Goal: Task Accomplishment & Management: Use online tool/utility

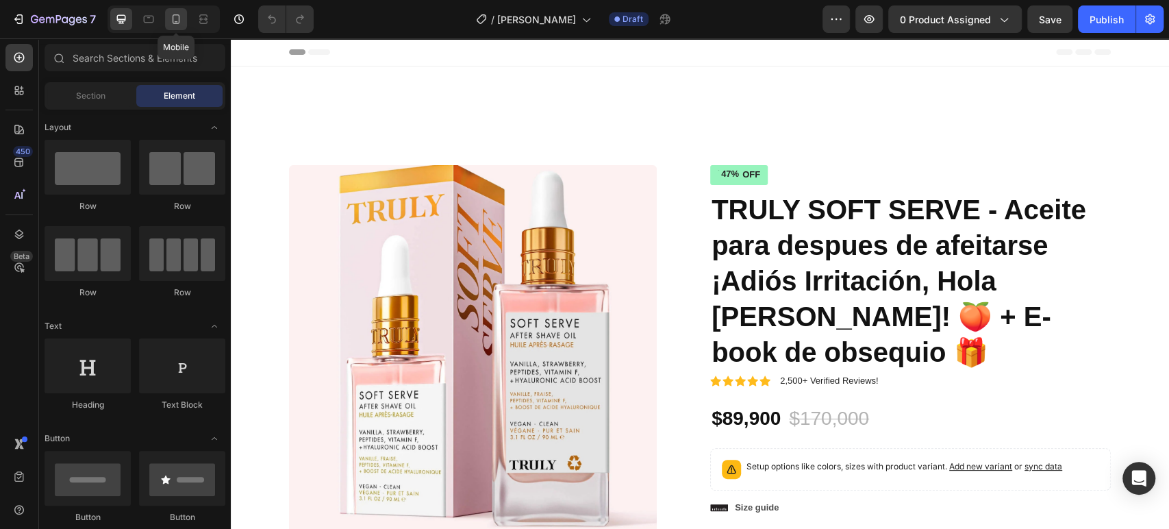
click at [179, 13] on icon at bounding box center [176, 19] width 14 height 14
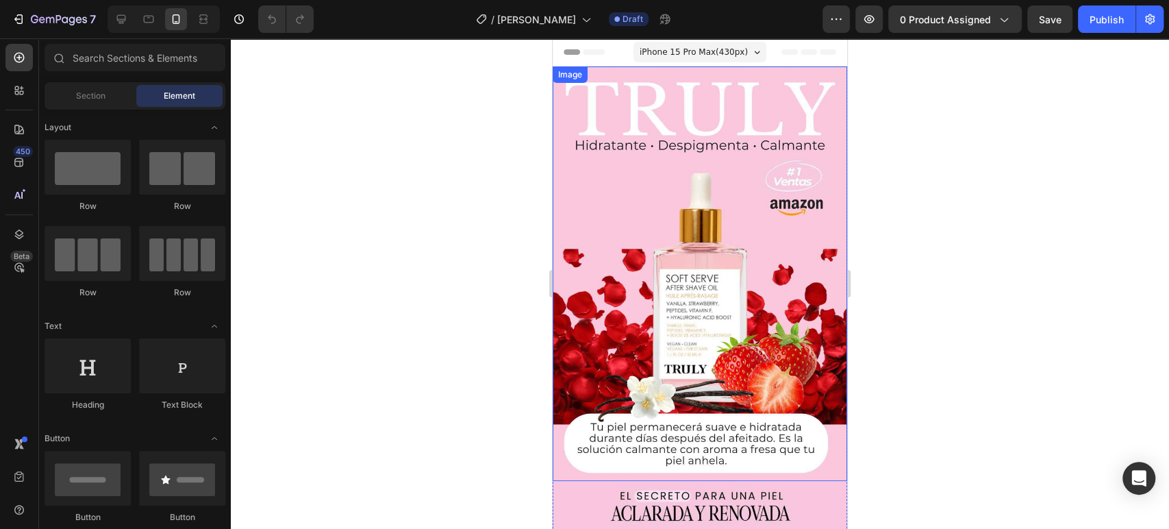
click at [661, 258] on img at bounding box center [700, 273] width 295 height 414
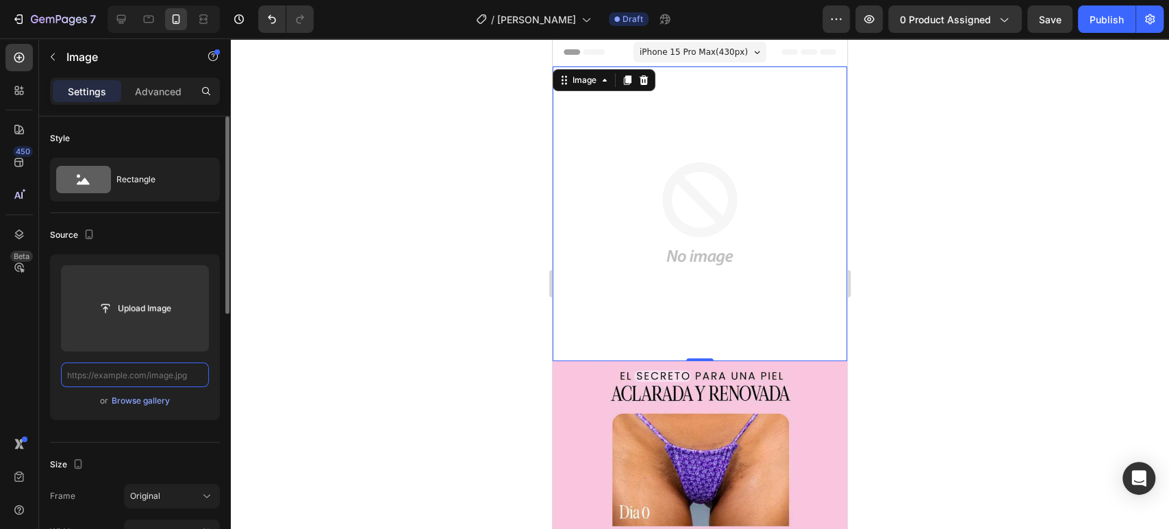
paste input "[URL][DOMAIN_NAME][PERSON_NAME]"
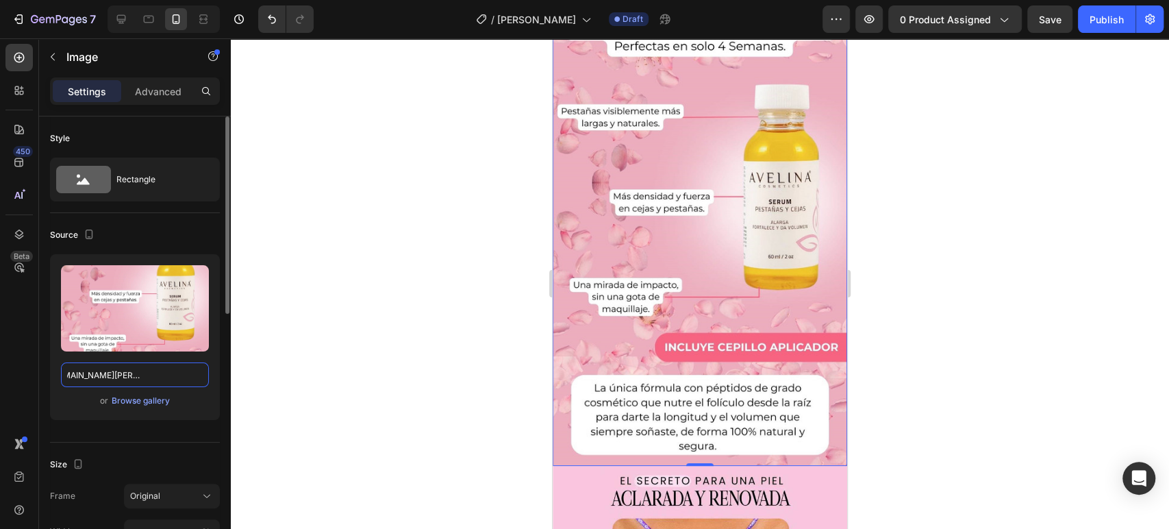
scroll to position [64, 0]
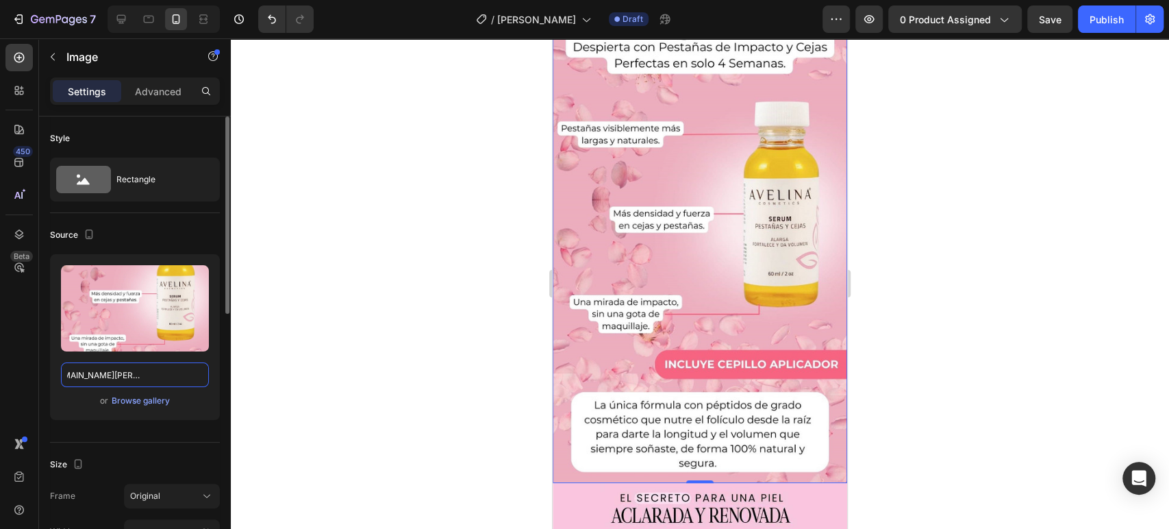
type input "[URL][DOMAIN_NAME][PERSON_NAME]"
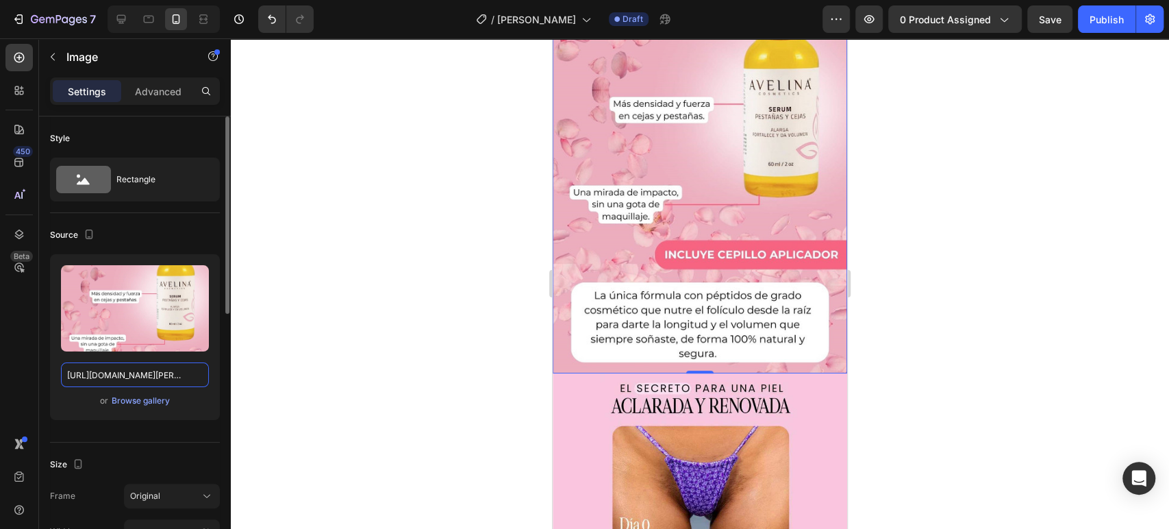
scroll to position [285, 0]
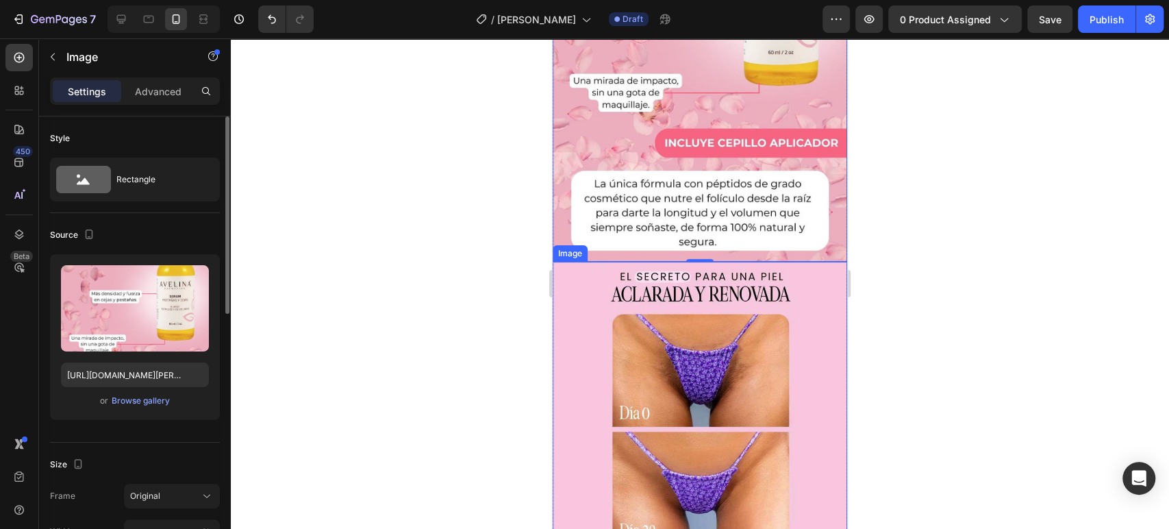
click at [713, 332] on img at bounding box center [700, 409] width 295 height 295
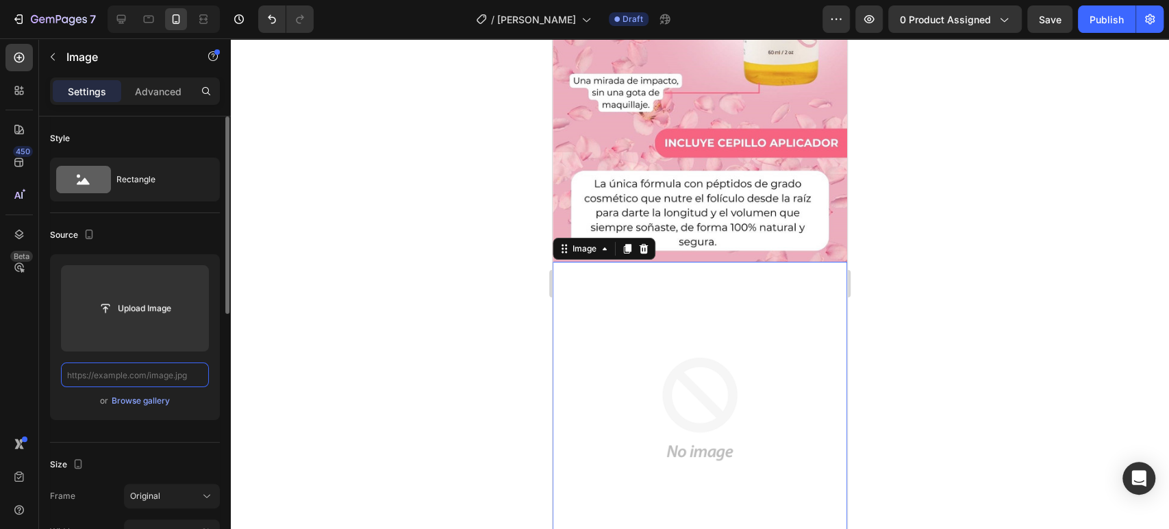
scroll to position [0, 0]
paste input "[URL][DOMAIN_NAME][PERSON_NAME]"
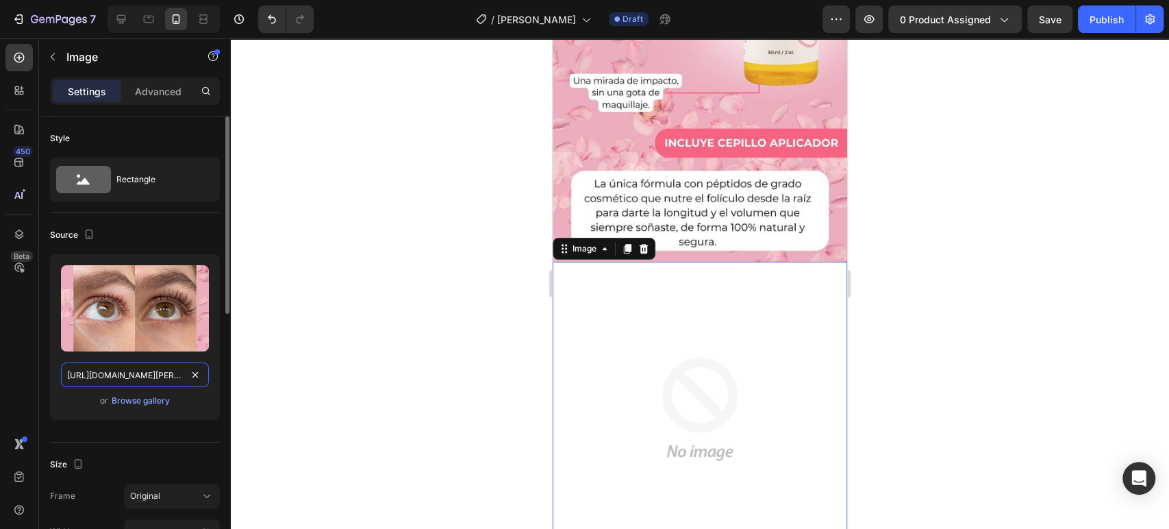
scroll to position [0, 428]
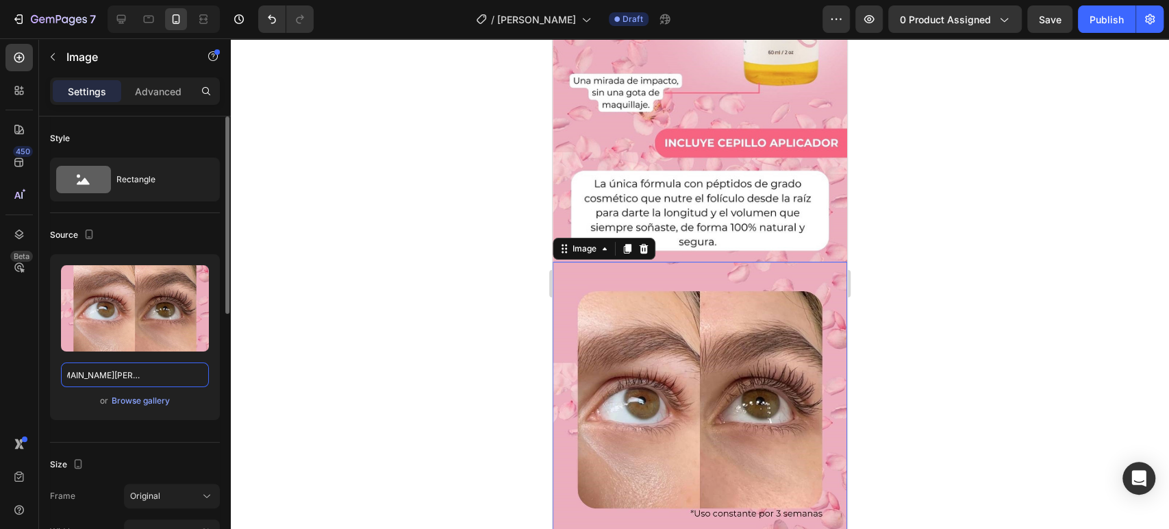
type input "[URL][DOMAIN_NAME][PERSON_NAME]"
click at [921, 215] on div at bounding box center [700, 283] width 939 height 491
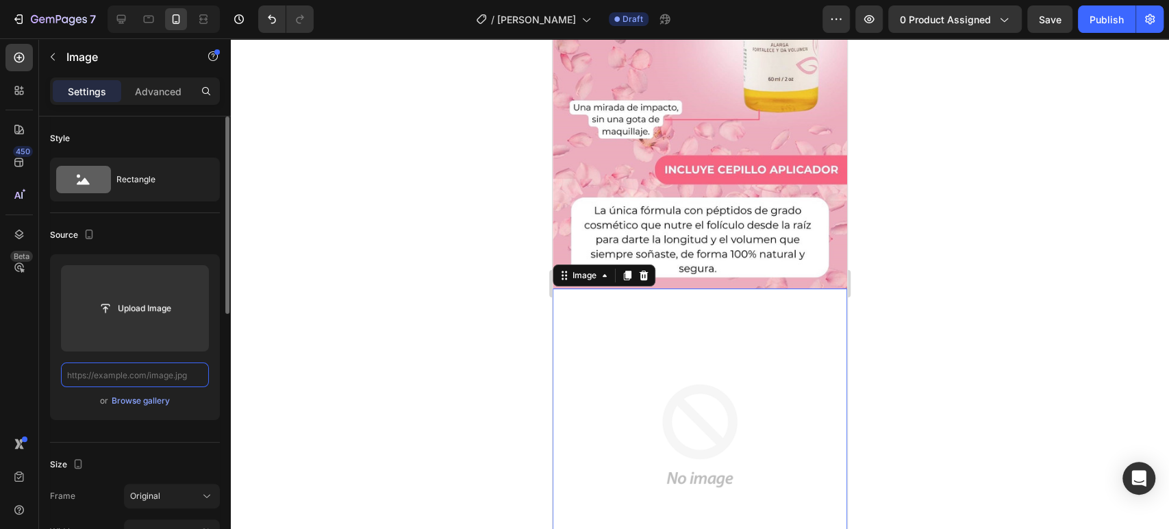
paste input "[URL][DOMAIN_NAME][PERSON_NAME]"
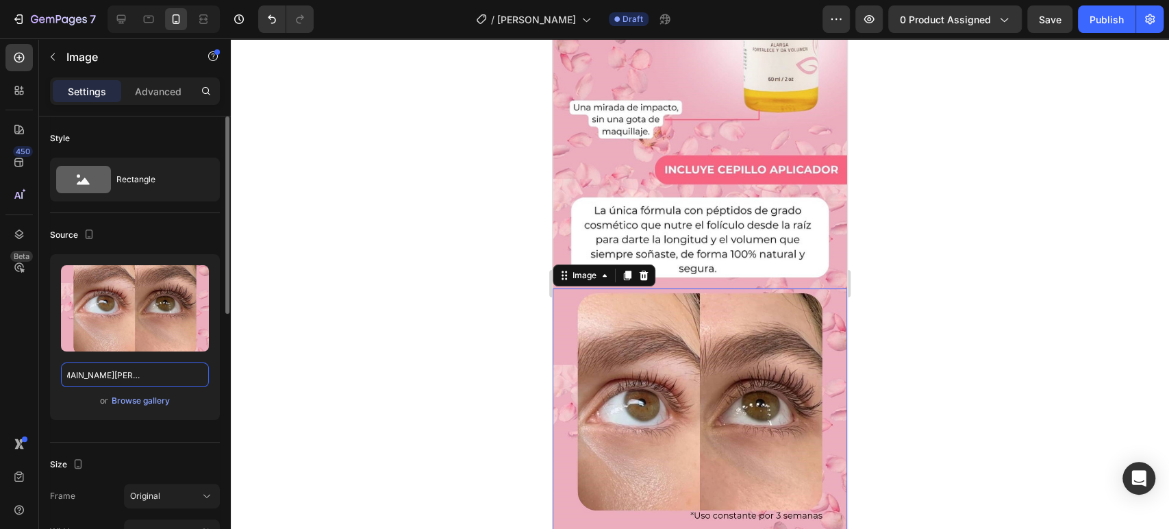
type input "[URL][DOMAIN_NAME][PERSON_NAME]"
click at [864, 301] on div at bounding box center [700, 283] width 939 height 491
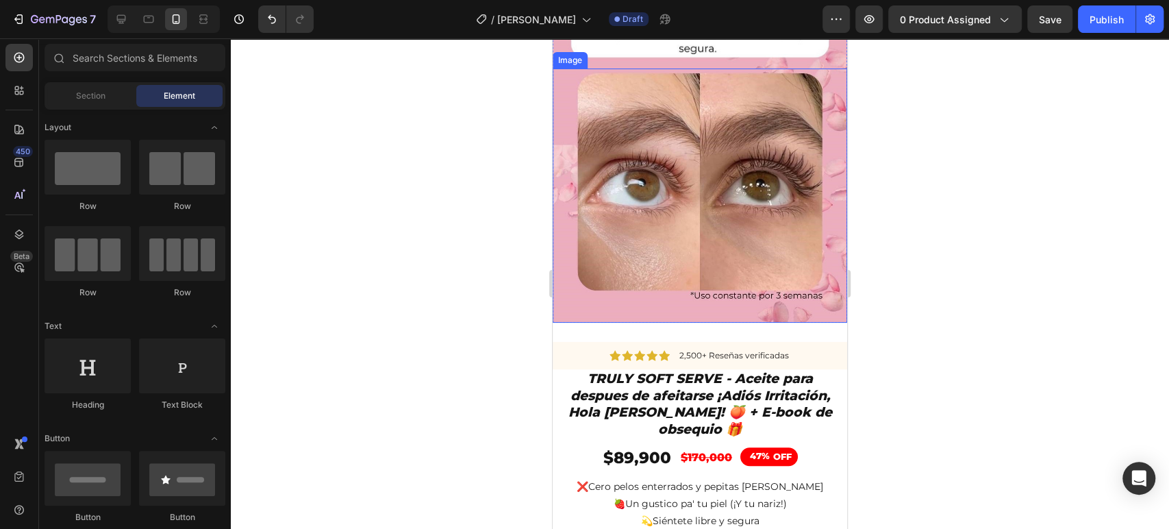
scroll to position [480, 0]
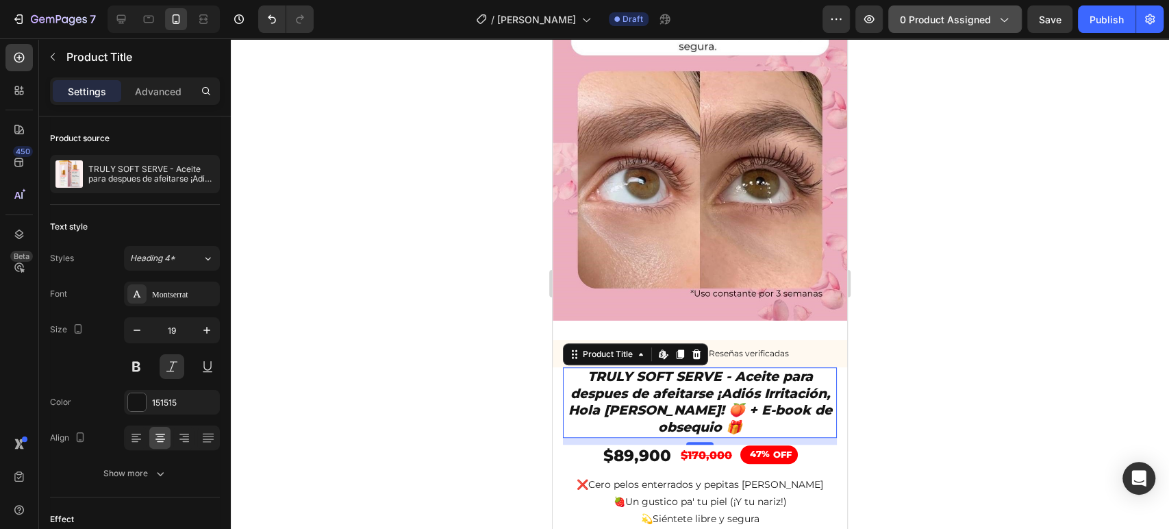
click at [941, 13] on span "0 product assigned" at bounding box center [945, 19] width 91 height 14
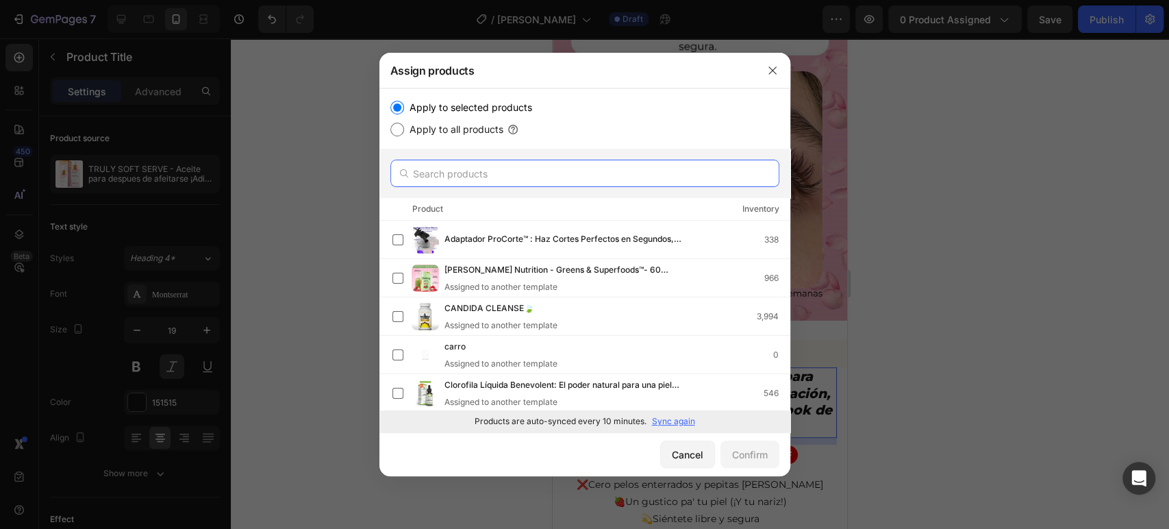
click at [473, 182] on input "text" at bounding box center [584, 173] width 389 height 27
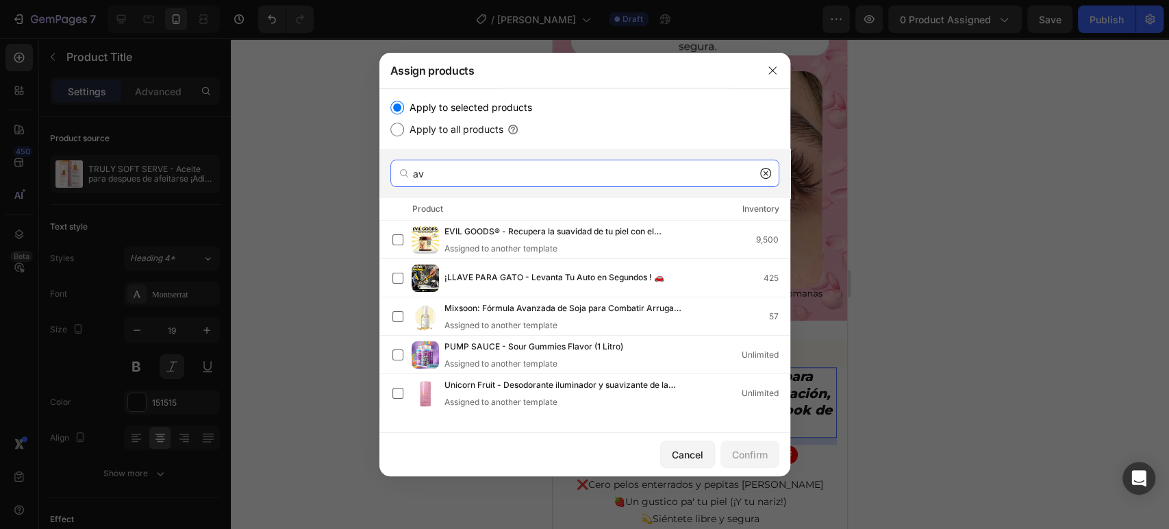
type input "av"
click at [778, 69] on icon "button" at bounding box center [772, 70] width 11 height 11
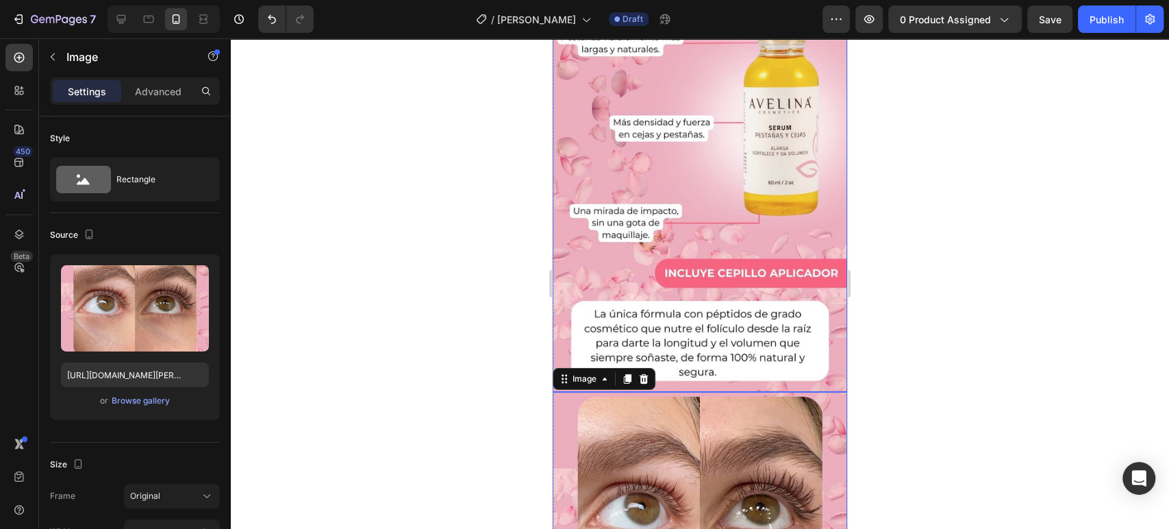
scroll to position [156, 0]
click at [994, 18] on div "0 product assigned" at bounding box center [955, 19] width 110 height 14
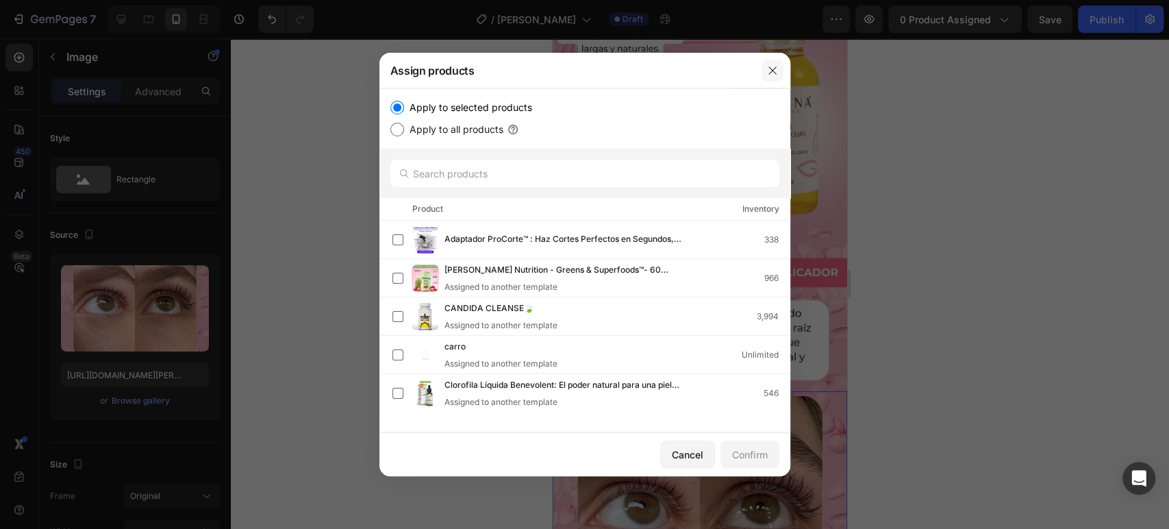
click at [775, 72] on icon "button" at bounding box center [772, 70] width 11 height 11
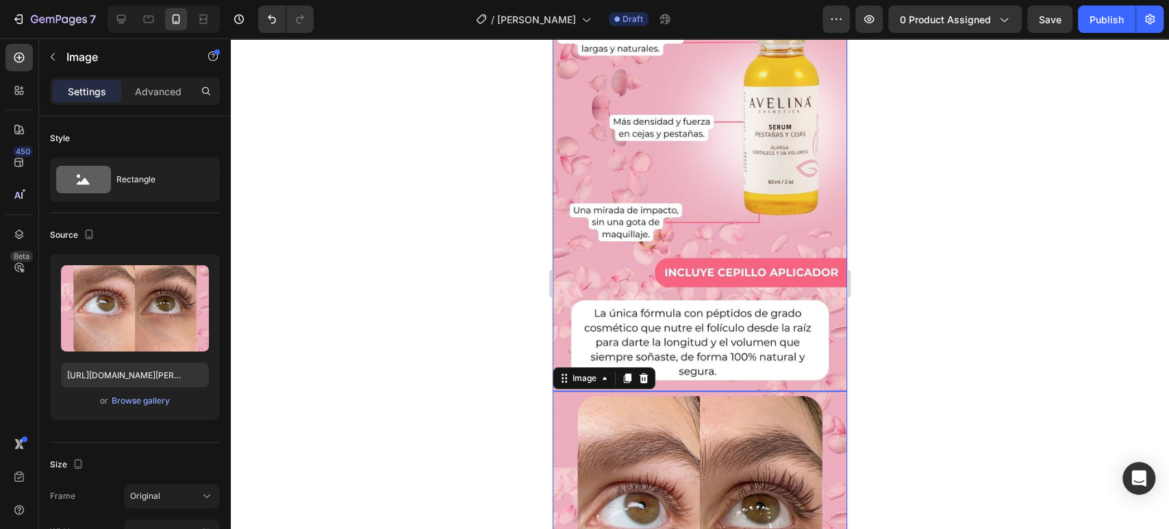
scroll to position [609, 0]
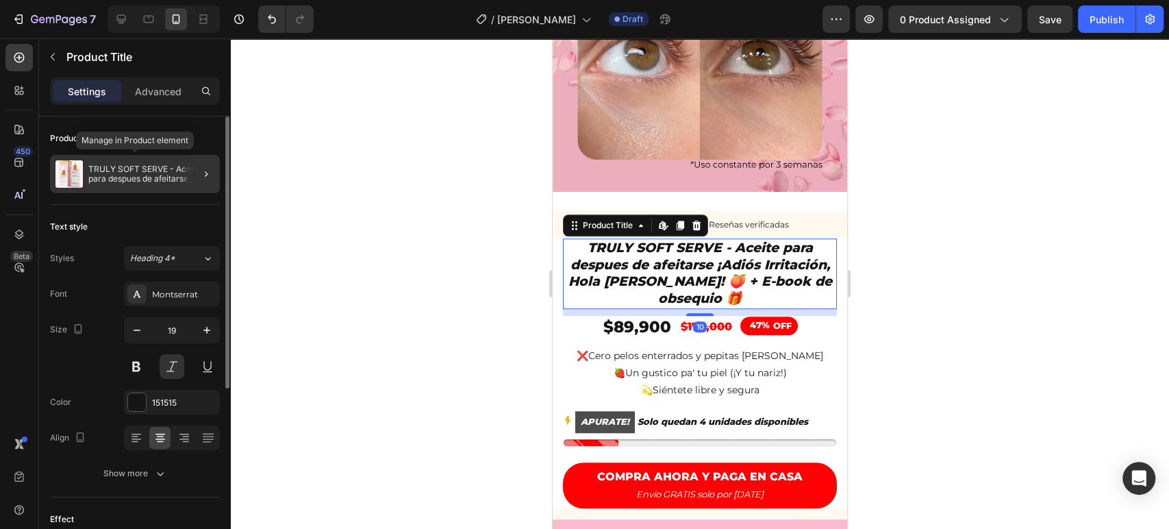
click at [115, 183] on p "TRULY SOFT SERVE - Aceite para despues de afeitarse ¡Adiós Irritación, Hola [PE…" at bounding box center [151, 173] width 126 height 19
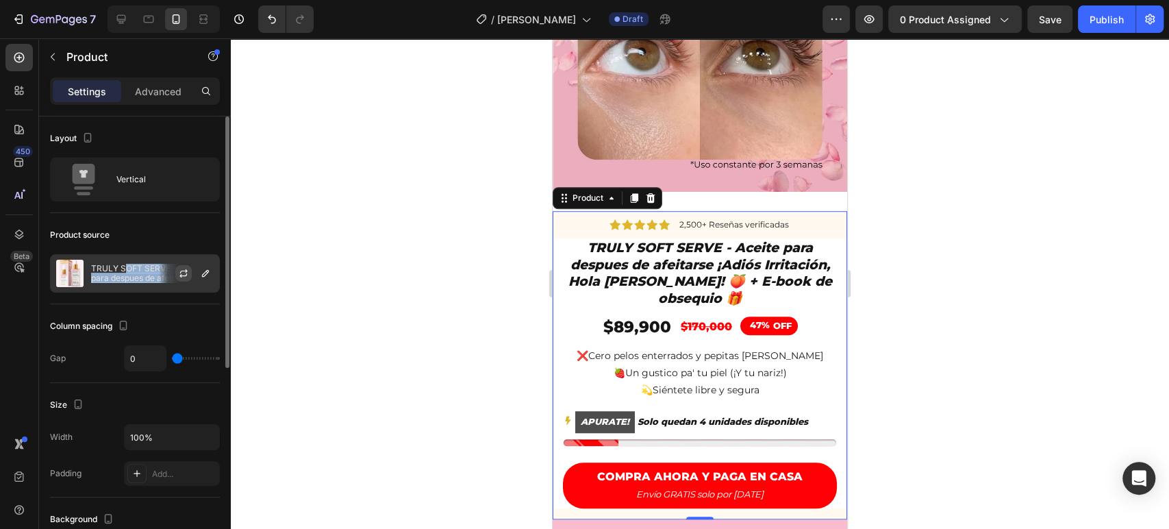
drag, startPoint x: 126, startPoint y: 269, endPoint x: 186, endPoint y: 270, distance: 60.3
click at [186, 270] on div "TRULY SOFT SERVE - Aceite para despues de afeitarse ¡Adiós Irritación, Hola [PE…" at bounding box center [135, 273] width 170 height 38
click at [186, 270] on icon "button" at bounding box center [184, 271] width 8 height 4
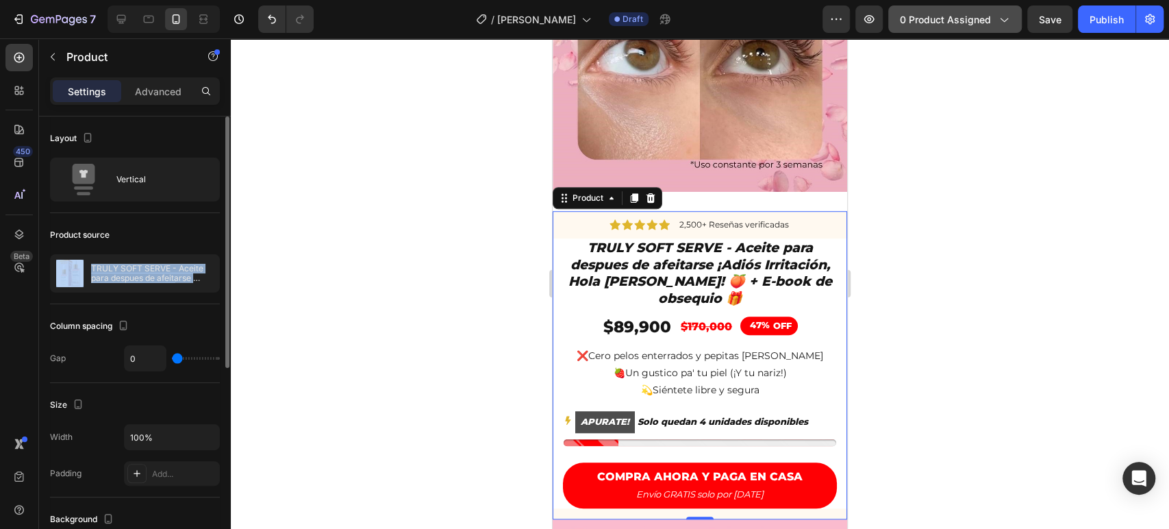
click at [932, 16] on span "0 product assigned" at bounding box center [945, 19] width 91 height 14
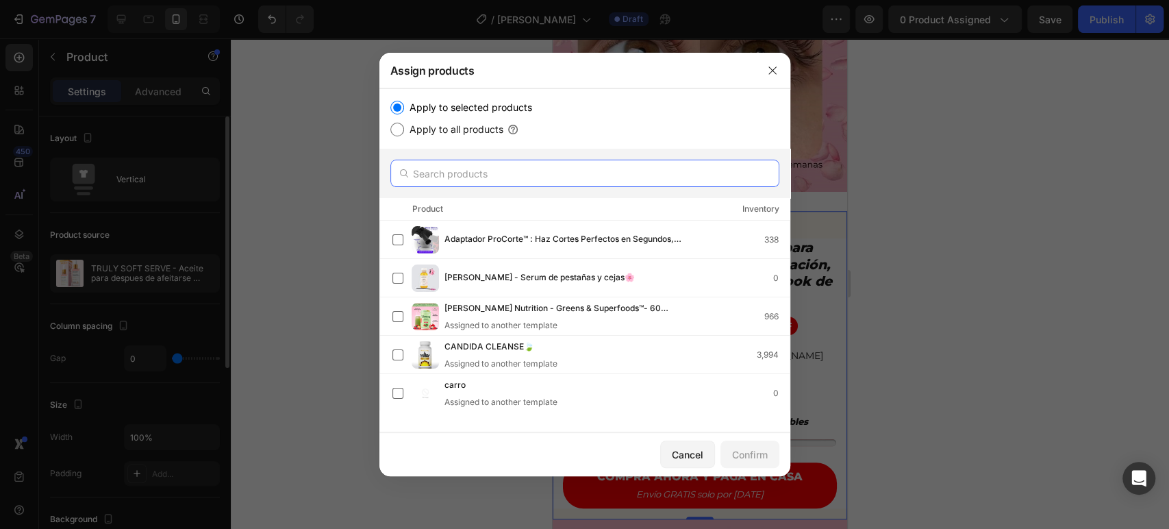
click at [443, 177] on input "text" at bounding box center [584, 173] width 389 height 27
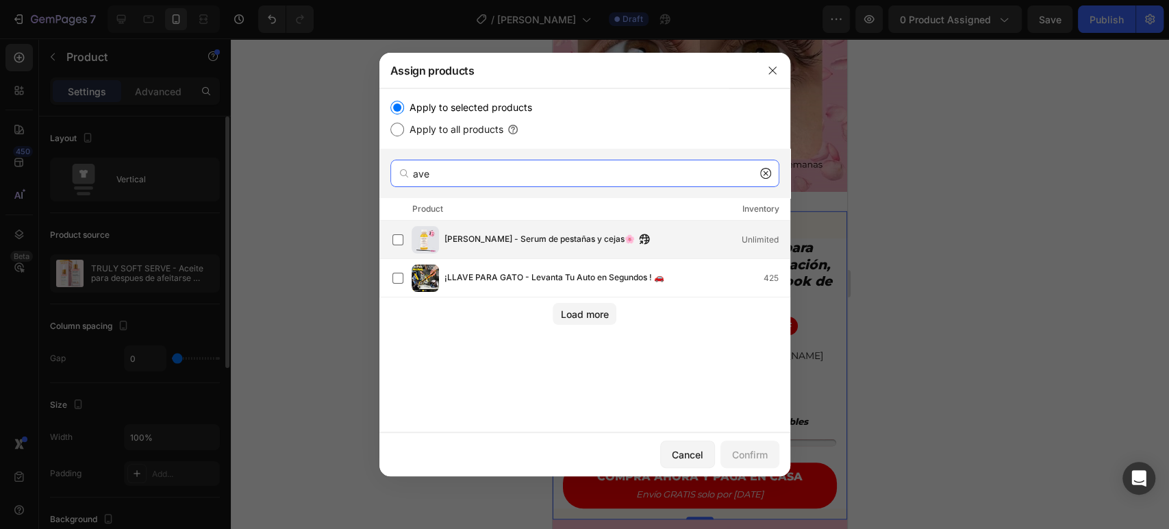
type input "ave"
click at [406, 223] on div "[PERSON_NAME] - Serum de pestañas y cejas🌸 Unlimited" at bounding box center [585, 240] width 411 height 38
click at [756, 462] on button "Confirm" at bounding box center [750, 453] width 59 height 27
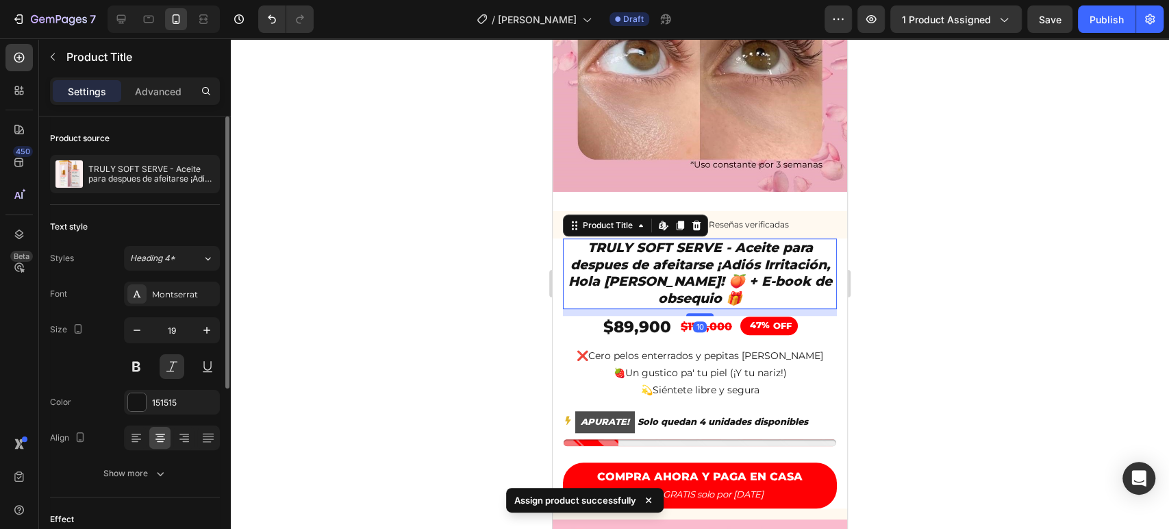
click at [695, 243] on h1 "TRULY SOFT SERVE - Aceite para despues de afeitarse ¡Adiós Irritación, Hola [PE…" at bounding box center [700, 273] width 274 height 71
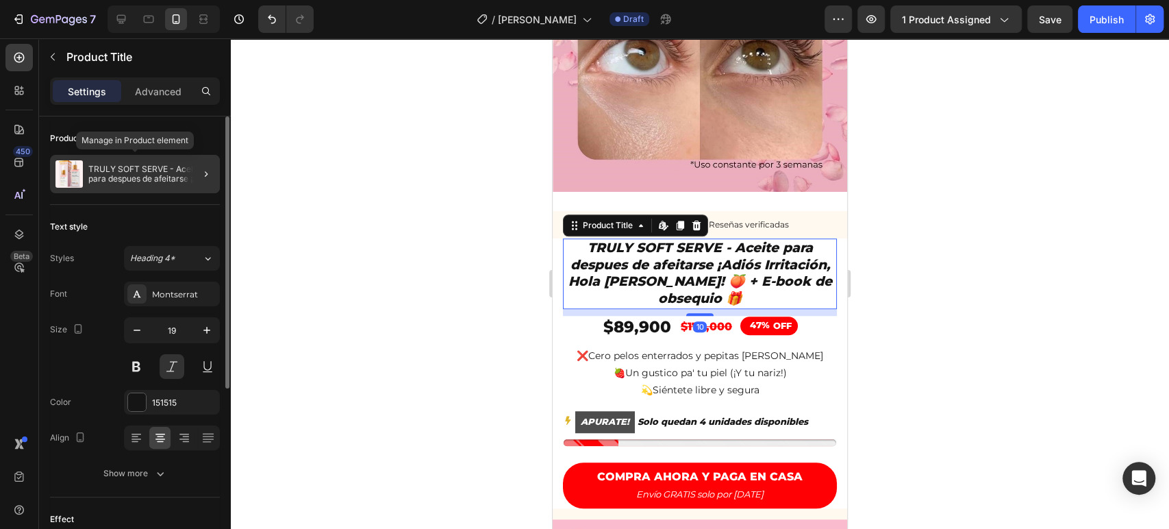
click at [132, 181] on p "TRULY SOFT SERVE - Aceite para despues de afeitarse ¡Adiós Irritación, Hola [PE…" at bounding box center [151, 173] width 126 height 19
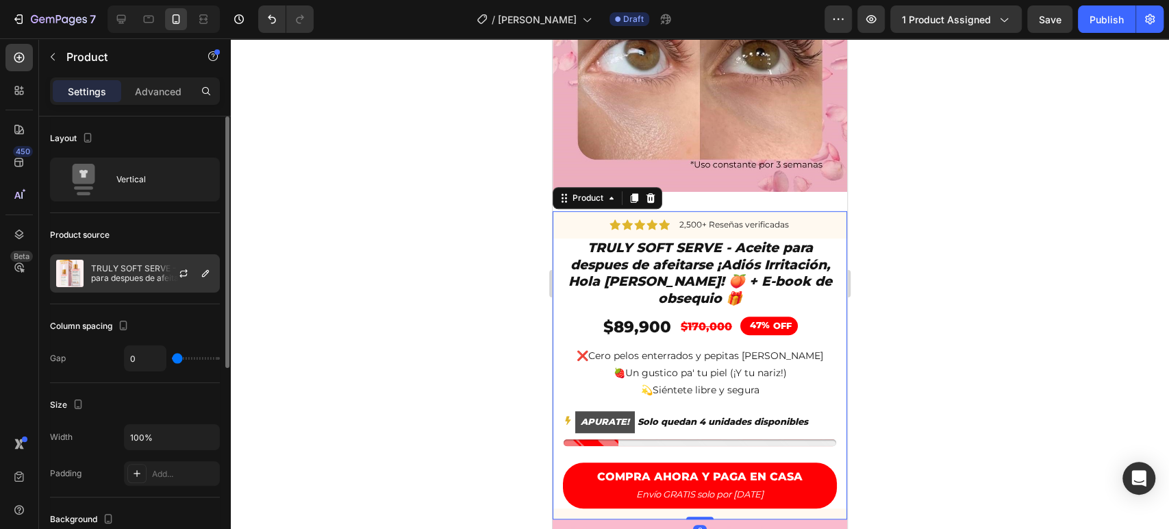
click at [134, 277] on p "TRULY SOFT SERVE - Aceite para despues de afeitarse ¡Adiós Irritación, Hola [PE…" at bounding box center [152, 273] width 123 height 19
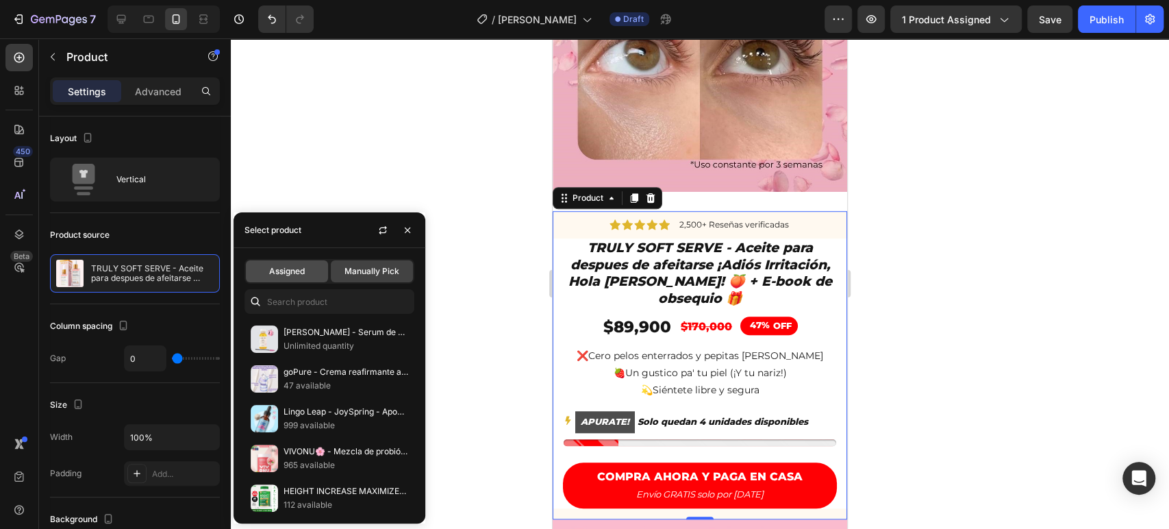
click at [277, 274] on span "Assigned" at bounding box center [287, 271] width 36 height 12
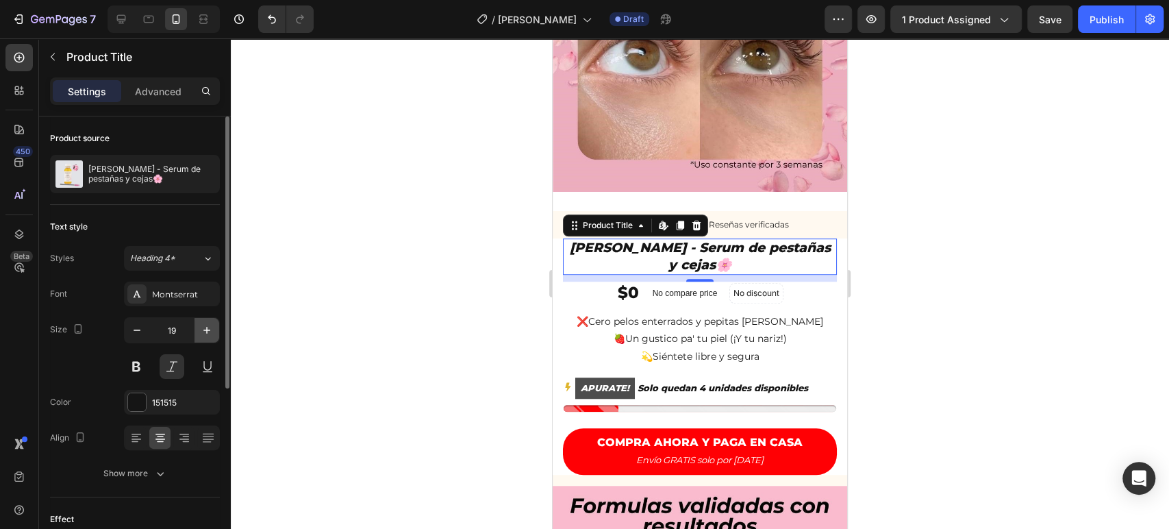
click at [208, 328] on icon "button" at bounding box center [207, 330] width 14 height 14
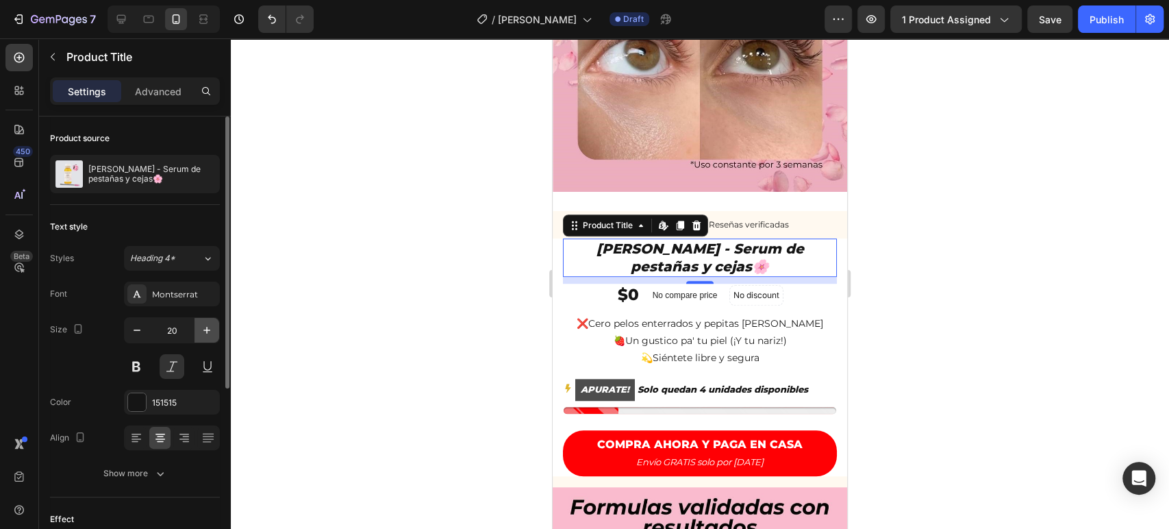
click at [208, 328] on icon "button" at bounding box center [207, 330] width 14 height 14
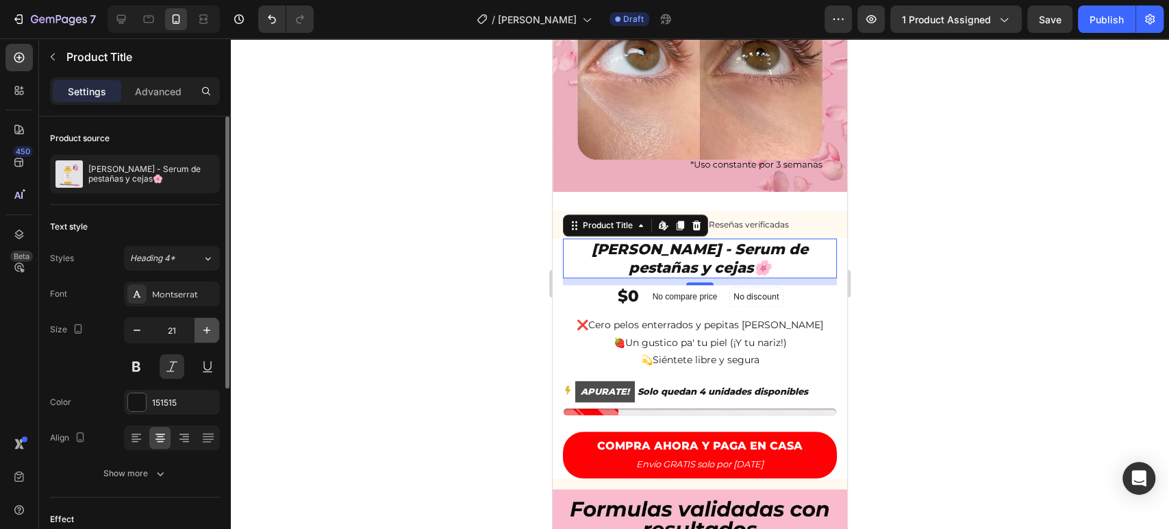
click at [208, 328] on icon "button" at bounding box center [207, 330] width 14 height 14
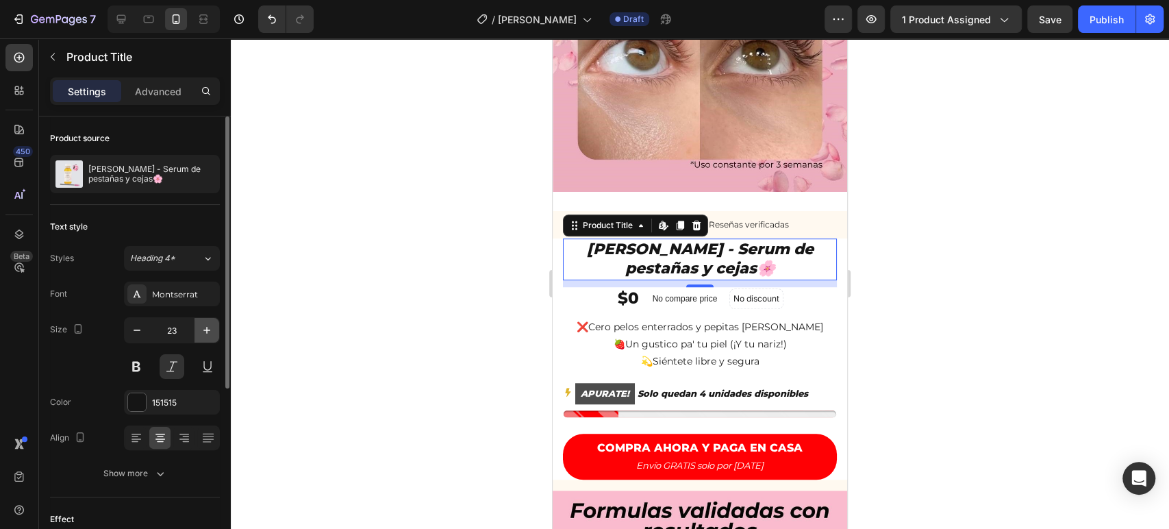
click at [208, 328] on icon "button" at bounding box center [207, 330] width 14 height 14
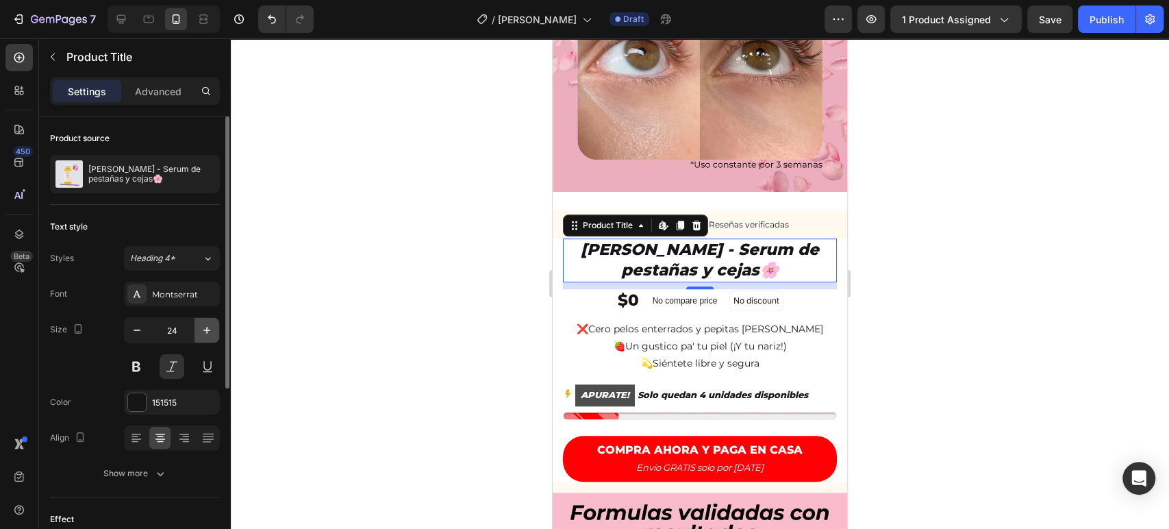
click at [208, 328] on icon "button" at bounding box center [207, 330] width 14 height 14
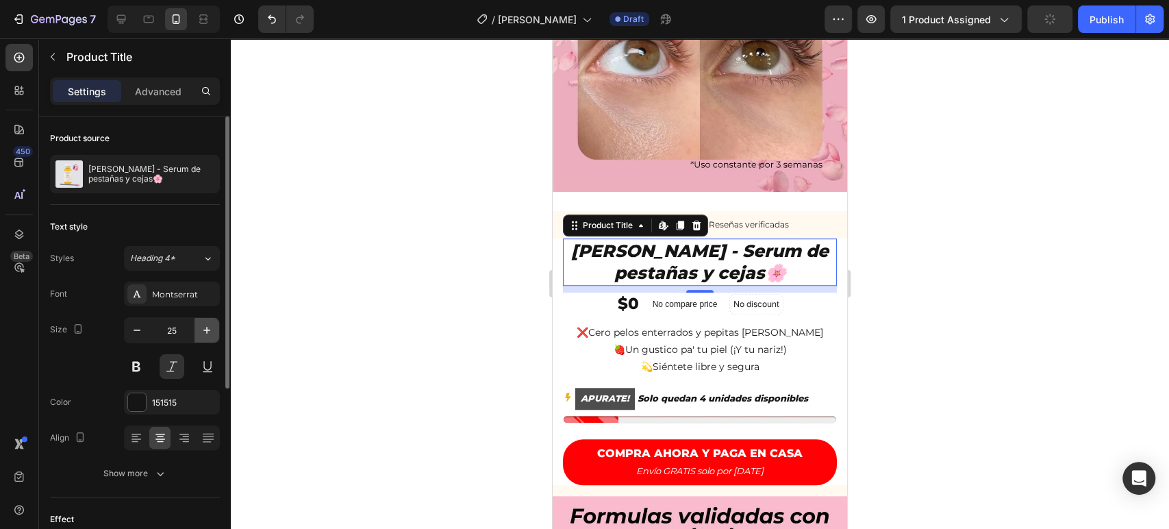
click at [208, 328] on icon "button" at bounding box center [207, 330] width 14 height 14
type input "26"
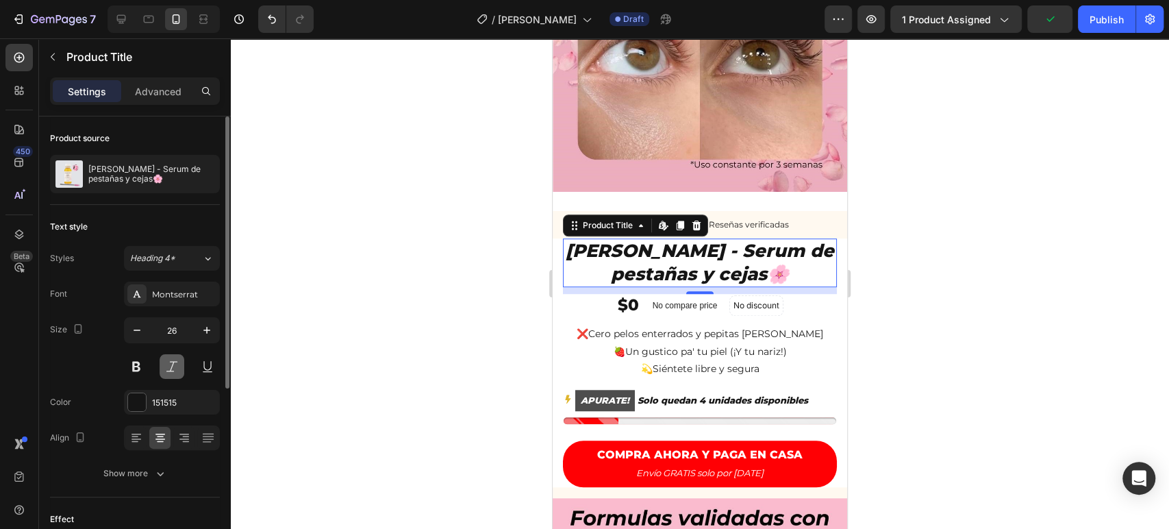
click at [174, 362] on button at bounding box center [172, 366] width 25 height 25
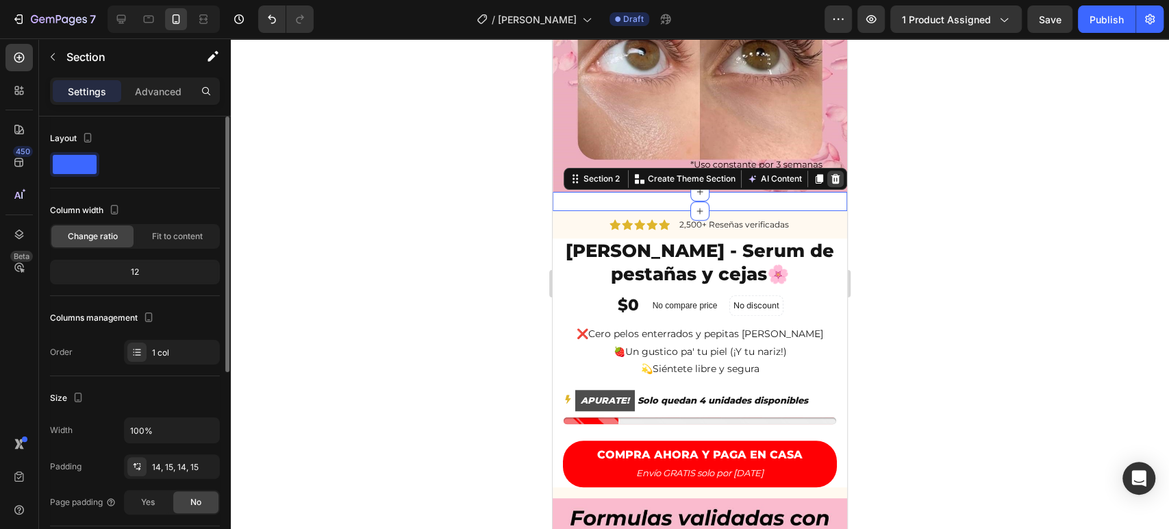
click at [830, 173] on icon at bounding box center [835, 178] width 11 height 11
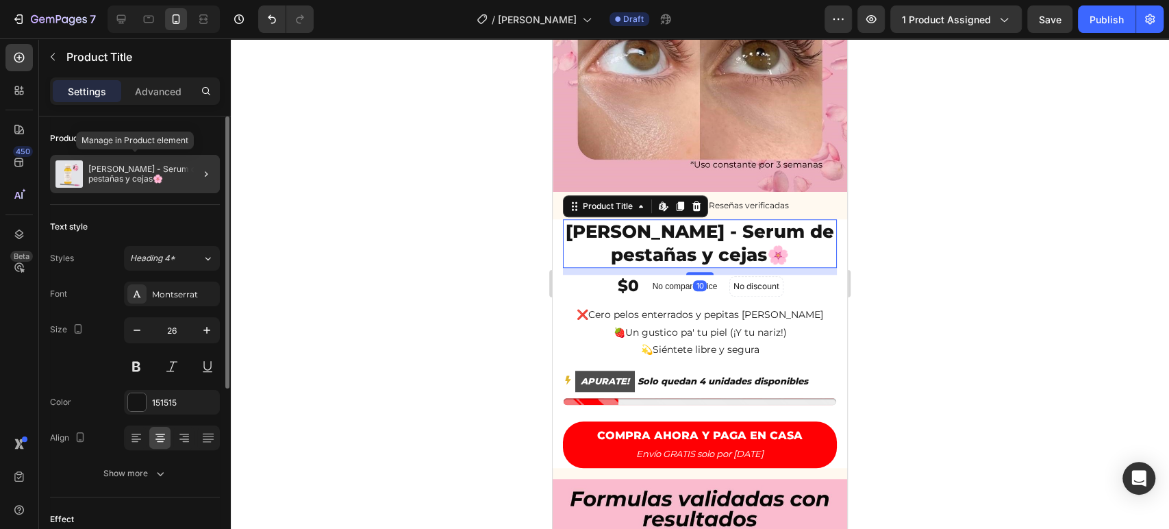
click at [158, 169] on p "[PERSON_NAME] - Serum de pestañas y cejas🌸" at bounding box center [151, 173] width 126 height 19
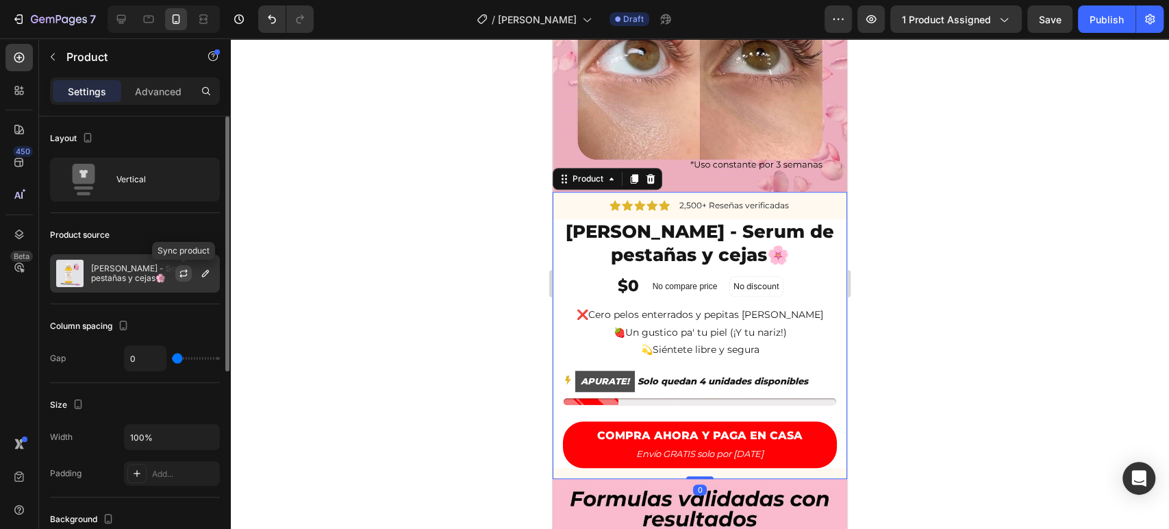
click at [183, 273] on icon "button" at bounding box center [183, 273] width 11 height 11
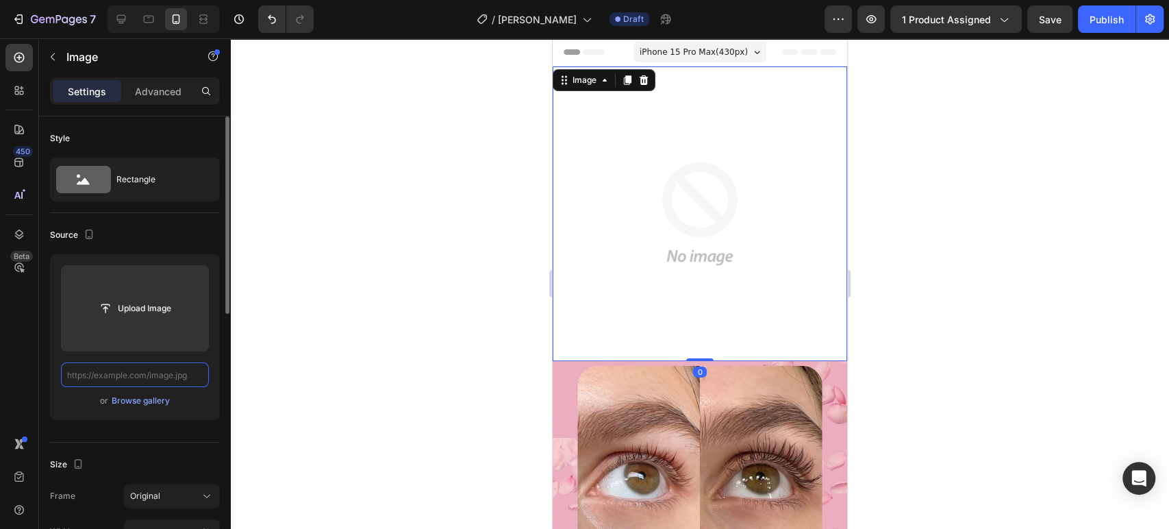
scroll to position [0, 0]
paste input "[URL][DOMAIN_NAME][PERSON_NAME]"
type input "[URL][DOMAIN_NAME][PERSON_NAME]"
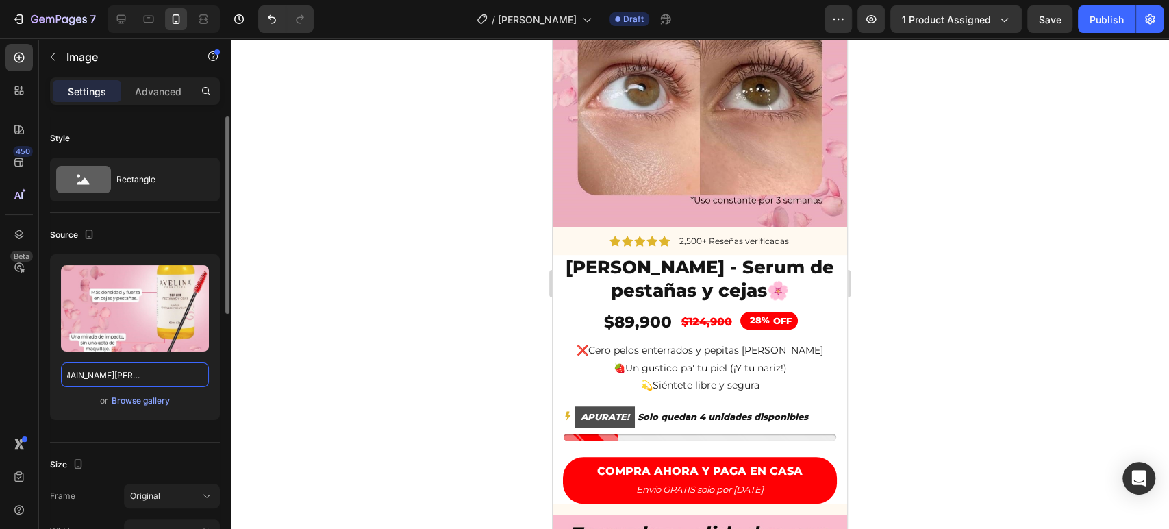
scroll to position [654, 0]
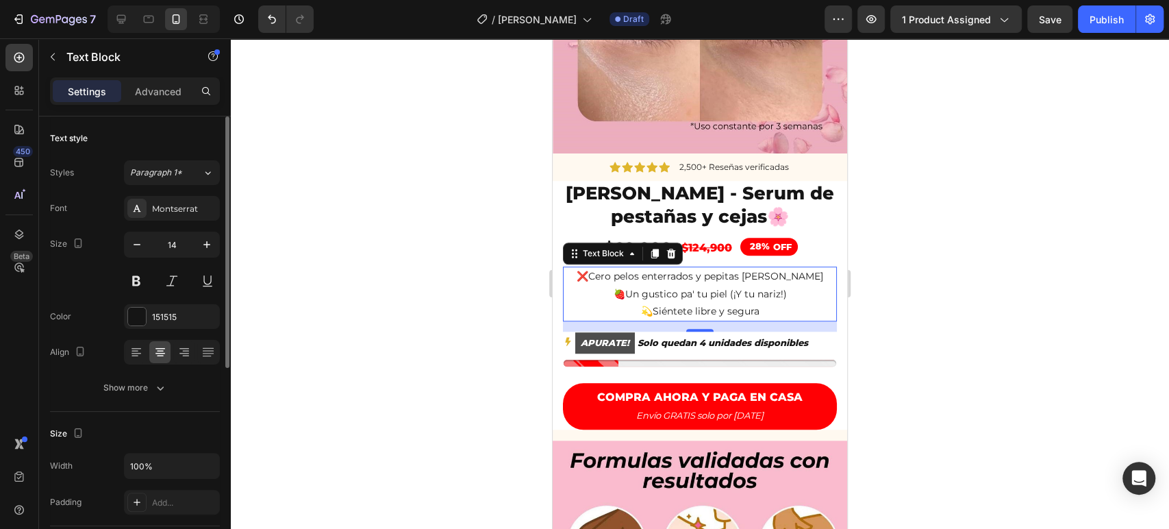
click at [629, 268] on p "❌Cero pelos enterrados y pepitas [PERSON_NAME]" at bounding box center [699, 276] width 271 height 17
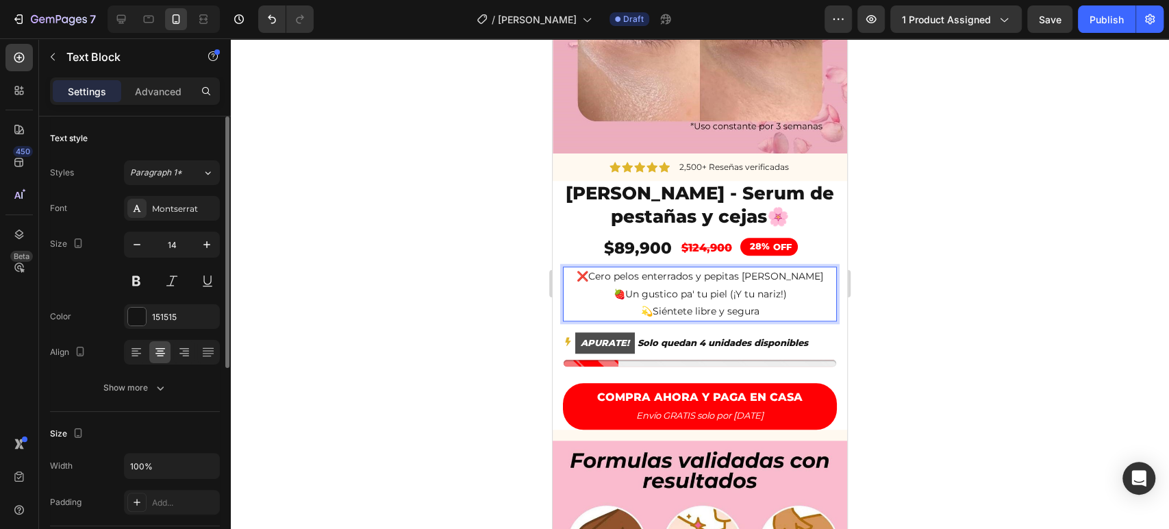
click at [595, 268] on p "❌Cero pelos enterrados y pepitas [PERSON_NAME]" at bounding box center [699, 276] width 271 height 17
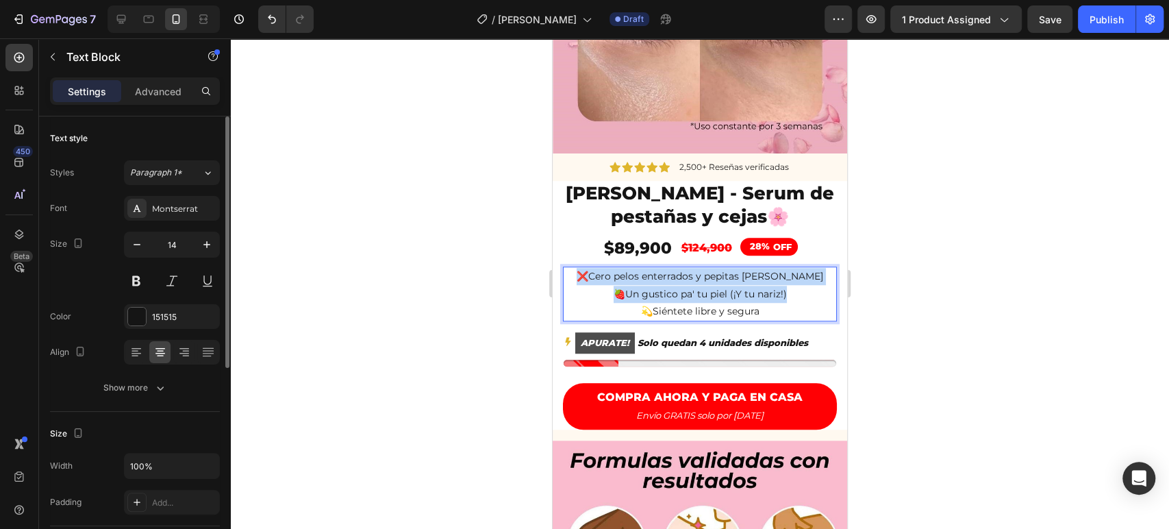
drag, startPoint x: 600, startPoint y: 245, endPoint x: 816, endPoint y: 256, distance: 216.1
click at [816, 266] on div "❌Cero pelos enterrados y pepitas [PERSON_NAME] 🍓Un gustico pa' tu piel (¡Y tu n…" at bounding box center [700, 293] width 274 height 55
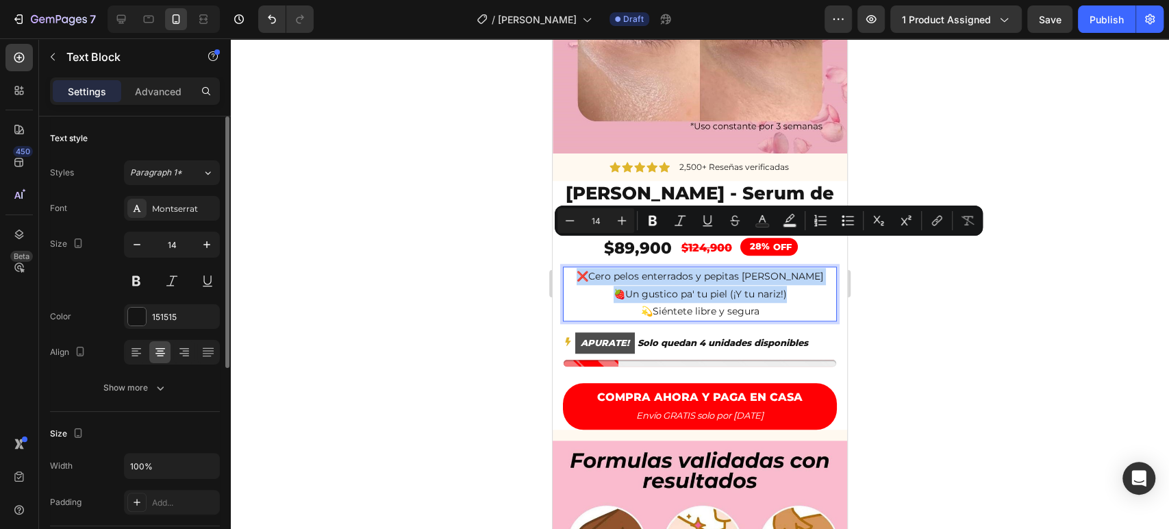
click at [816, 268] on p "❌Cero pelos enterrados y pepitas [PERSON_NAME]" at bounding box center [699, 276] width 271 height 17
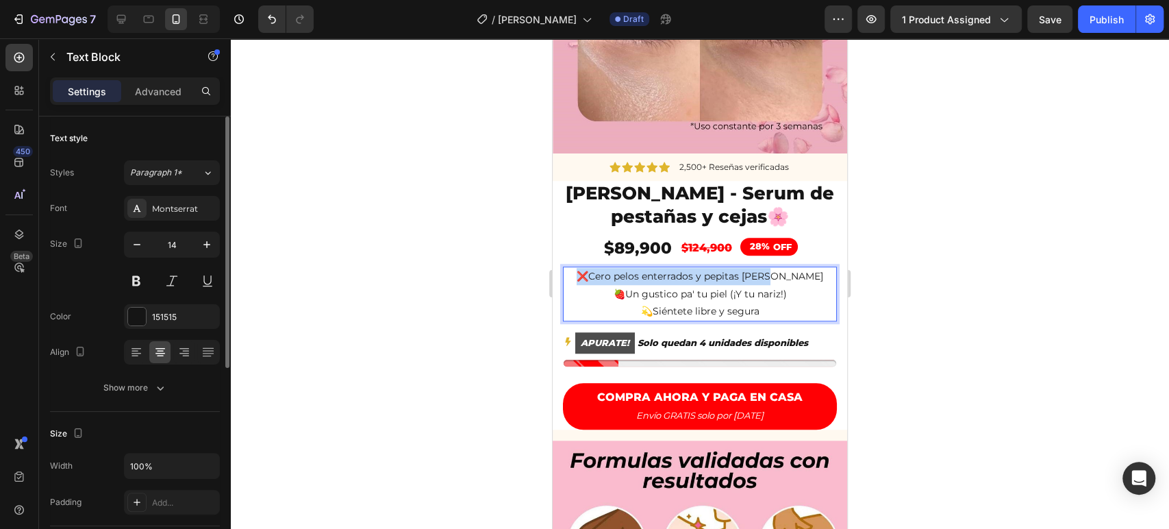
drag, startPoint x: 801, startPoint y: 250, endPoint x: 606, endPoint y: 240, distance: 195.5
click at [606, 268] on p "❌Cero pelos enterrados y pepitas [PERSON_NAME]" at bounding box center [699, 276] width 271 height 17
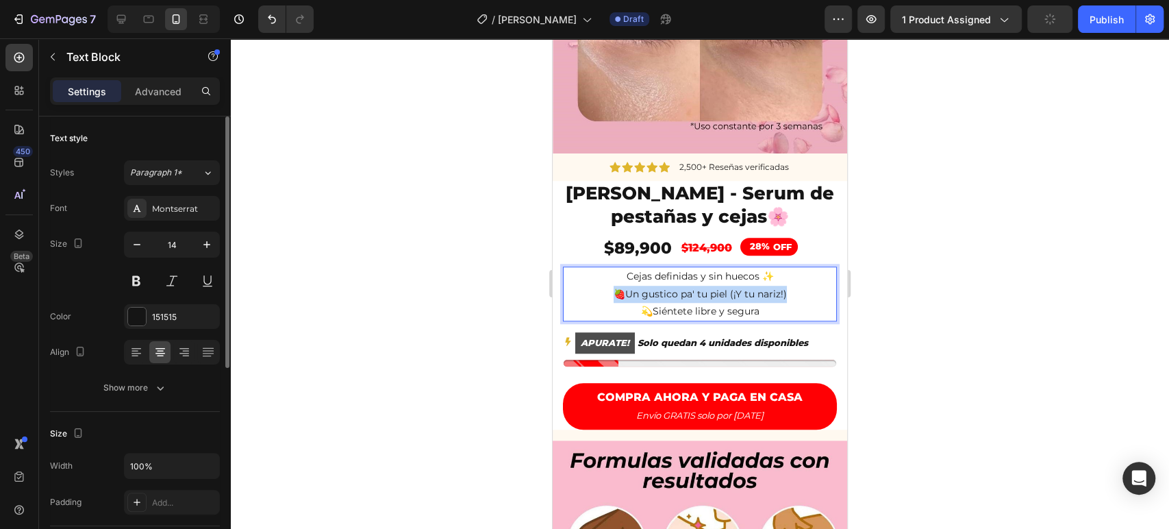
drag, startPoint x: 607, startPoint y: 263, endPoint x: 786, endPoint y: 269, distance: 179.6
click at [786, 286] on p "🍓Un gustico pa' tu piel (¡Y tu nariz!)" at bounding box center [699, 294] width 271 height 17
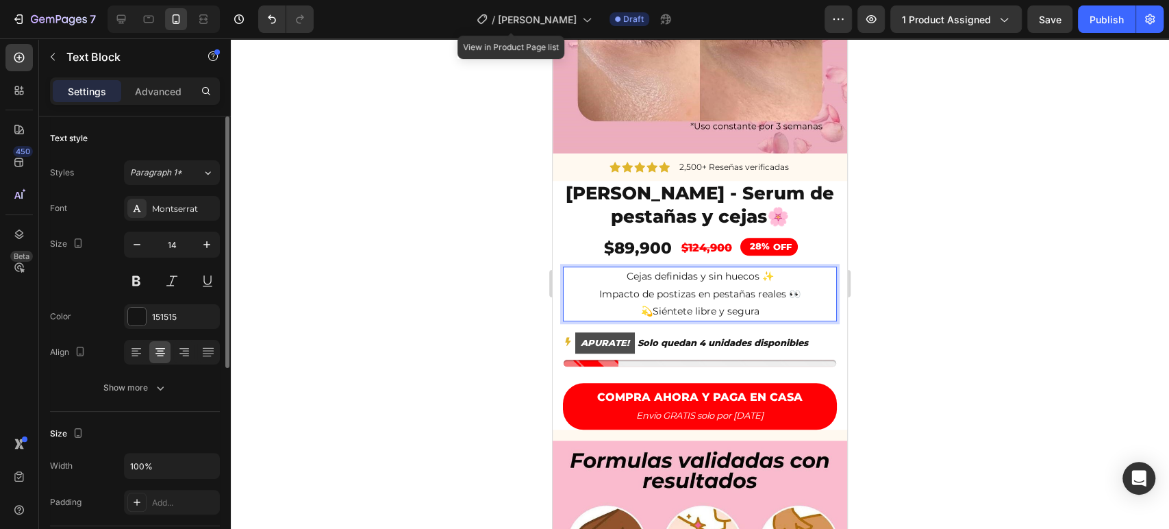
click at [633, 303] on p "💫Siéntete libre y segura" at bounding box center [699, 311] width 271 height 17
drag, startPoint x: 634, startPoint y: 281, endPoint x: 776, endPoint y: 285, distance: 142.6
click at [776, 303] on p "💫Siéntete libre y segura" at bounding box center [699, 311] width 271 height 17
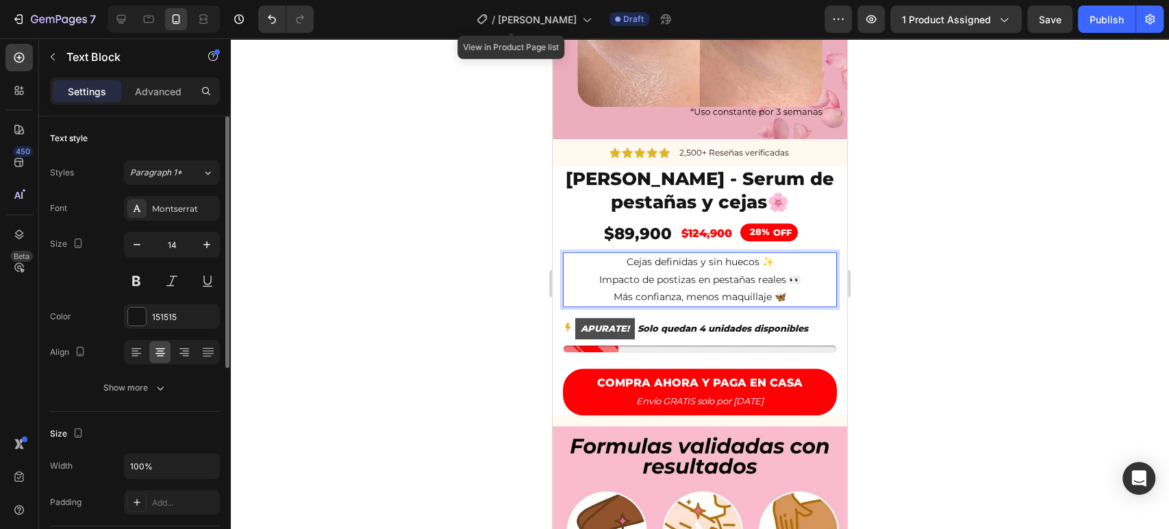
scroll to position [669, 0]
click at [930, 273] on div at bounding box center [700, 283] width 939 height 491
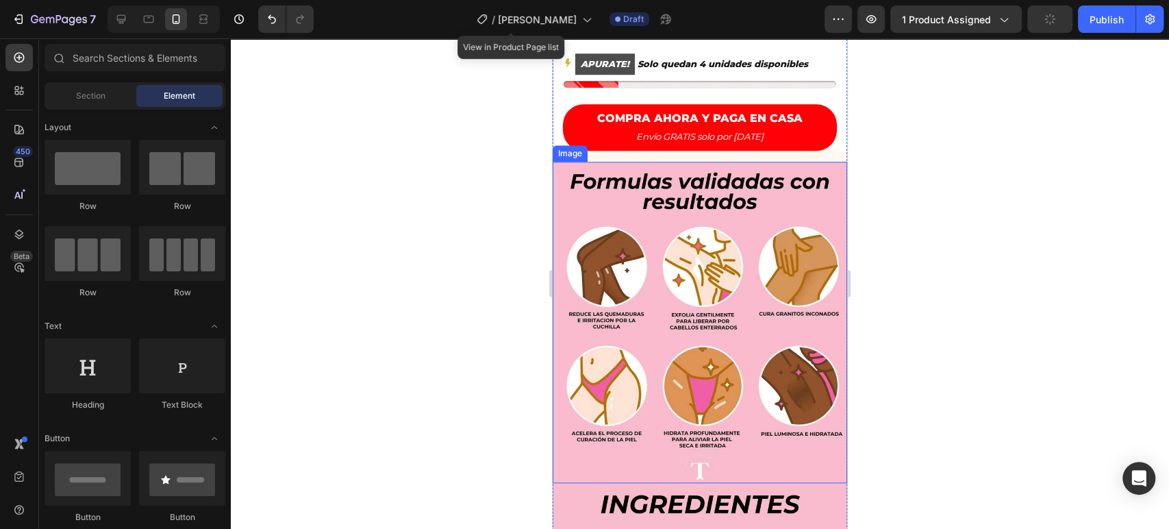
scroll to position [830, 0]
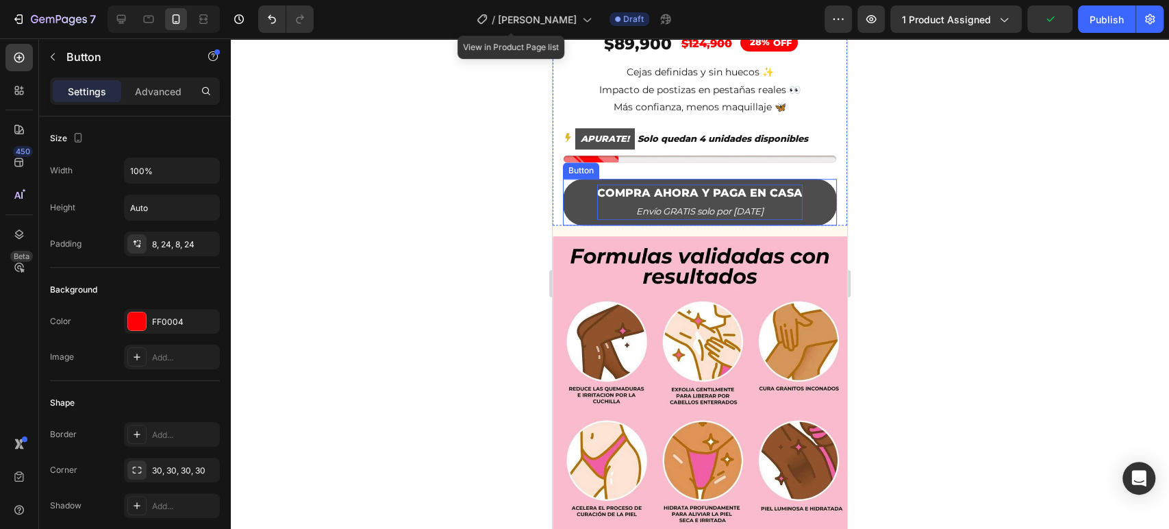
click at [696, 189] on strong "COMPRA AHORA Y PAGA EN CASA" at bounding box center [700, 192] width 206 height 13
